Goal: Information Seeking & Learning: Learn about a topic

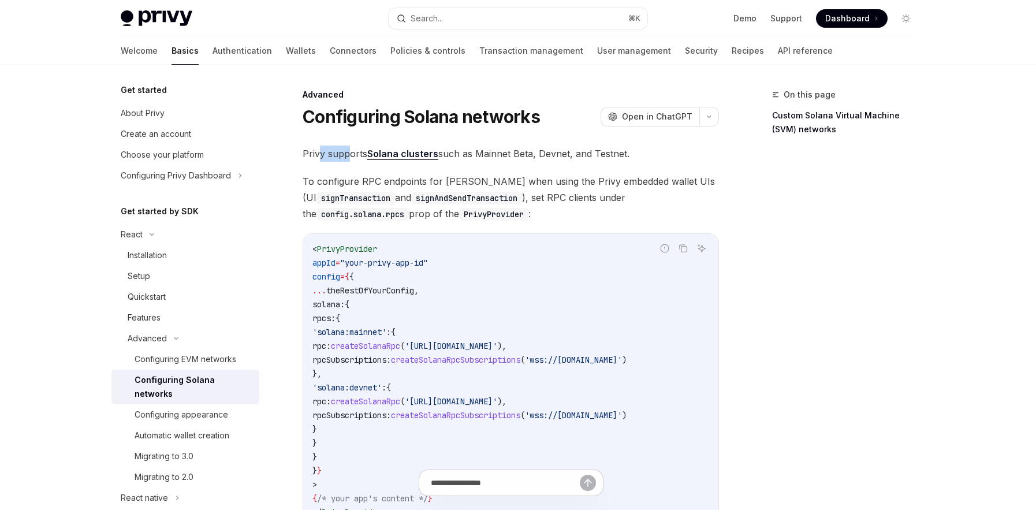
drag, startPoint x: 318, startPoint y: 155, endPoint x: 351, endPoint y: 156, distance: 32.9
click at [351, 156] on span "Privy supports Solana clusters such as Mainnet Beta, Devnet, and Testnet." at bounding box center [510, 153] width 416 height 16
drag, startPoint x: 487, startPoint y: 152, endPoint x: 609, endPoint y: 152, distance: 122.4
click at [609, 152] on span "Privy supports Solana clusters such as Mainnet Beta, Devnet, and Testnet." at bounding box center [510, 153] width 416 height 16
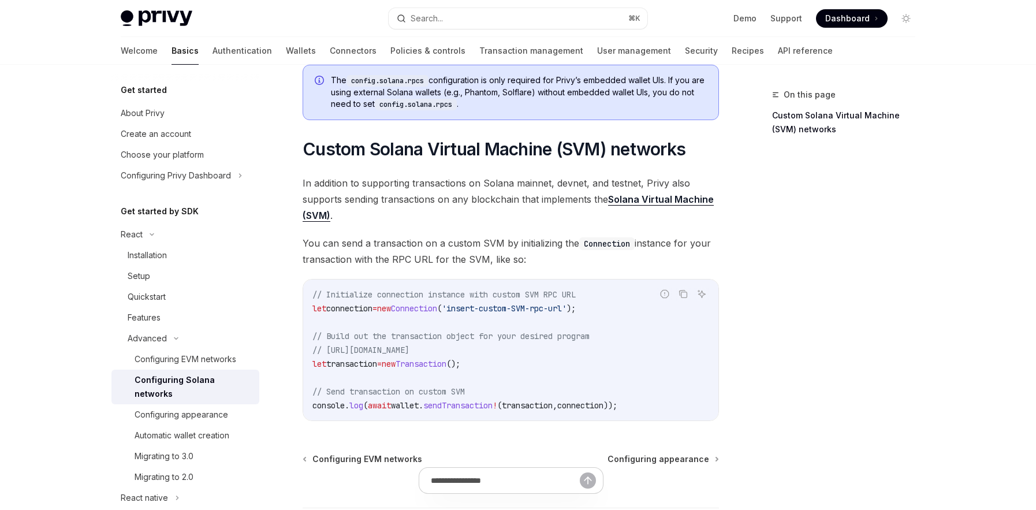
scroll to position [484, 0]
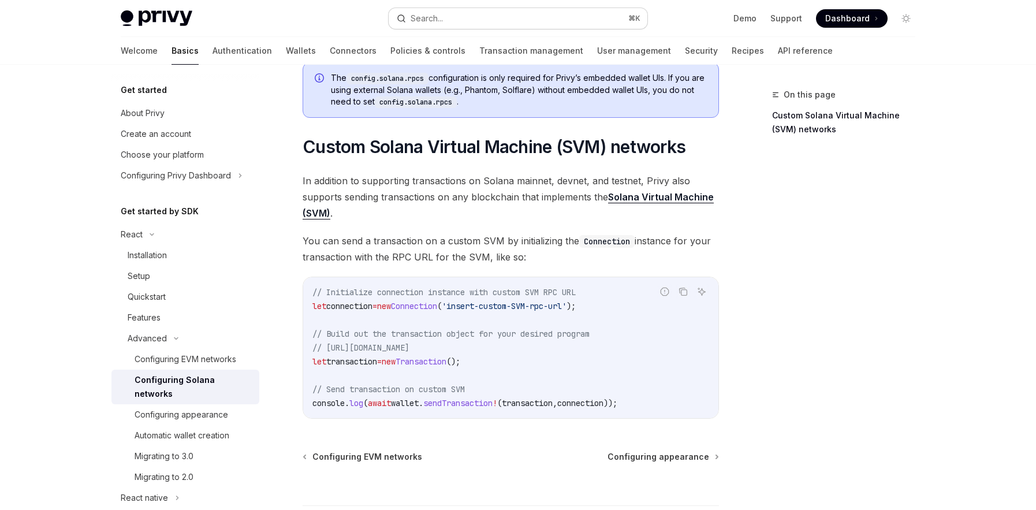
click at [492, 18] on button "Search... ⌘ K" at bounding box center [517, 18] width 259 height 21
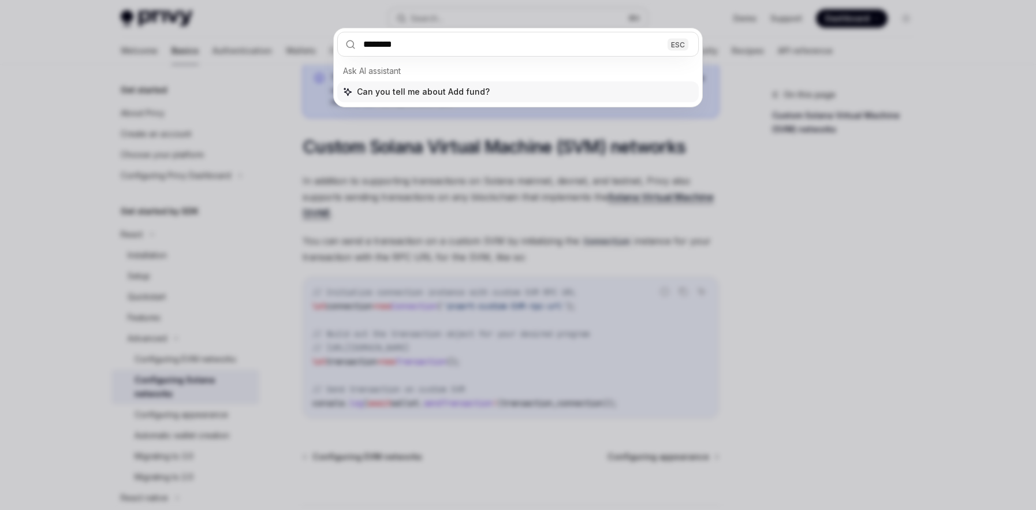
type input "*********"
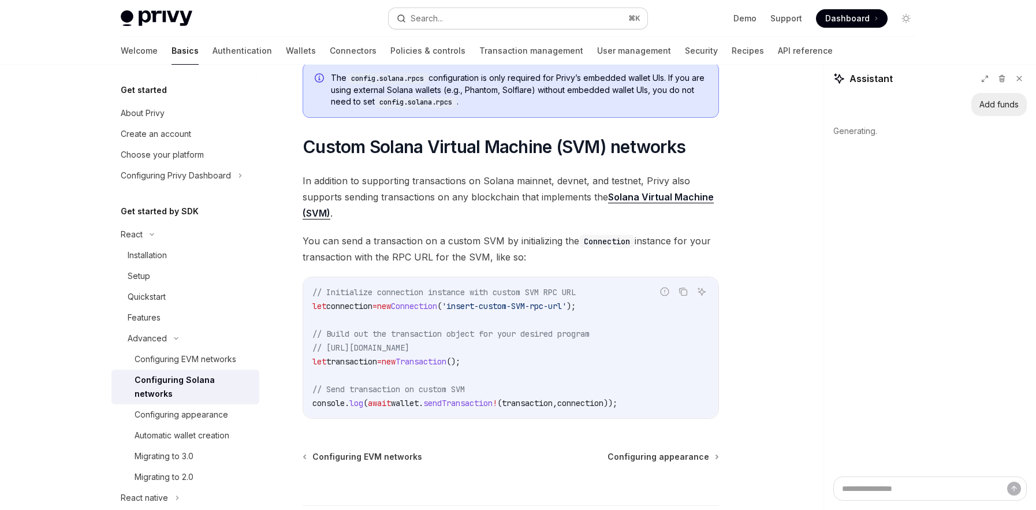
click at [462, 16] on button "Search... ⌘ K" at bounding box center [517, 18] width 259 height 21
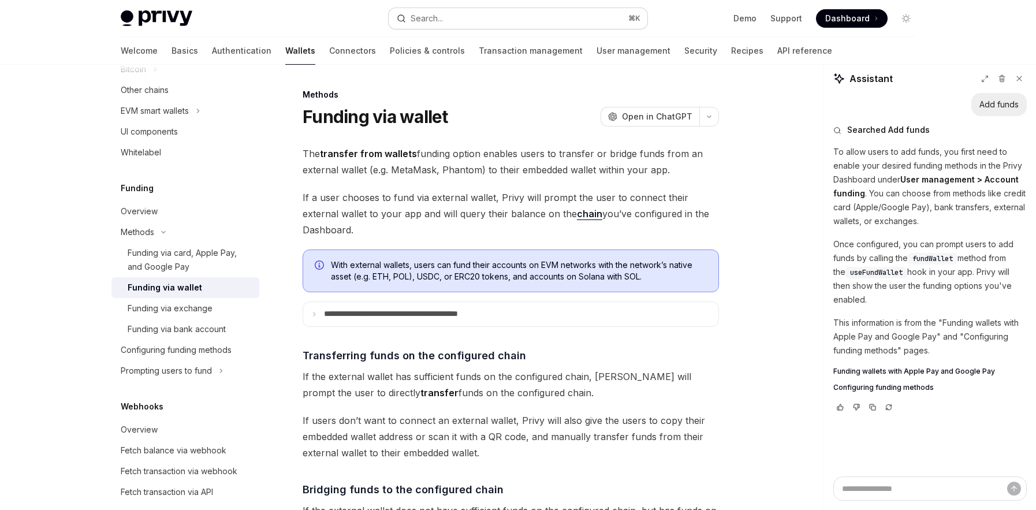
type textarea "*"
